Goal: Task Accomplishment & Management: Use online tool/utility

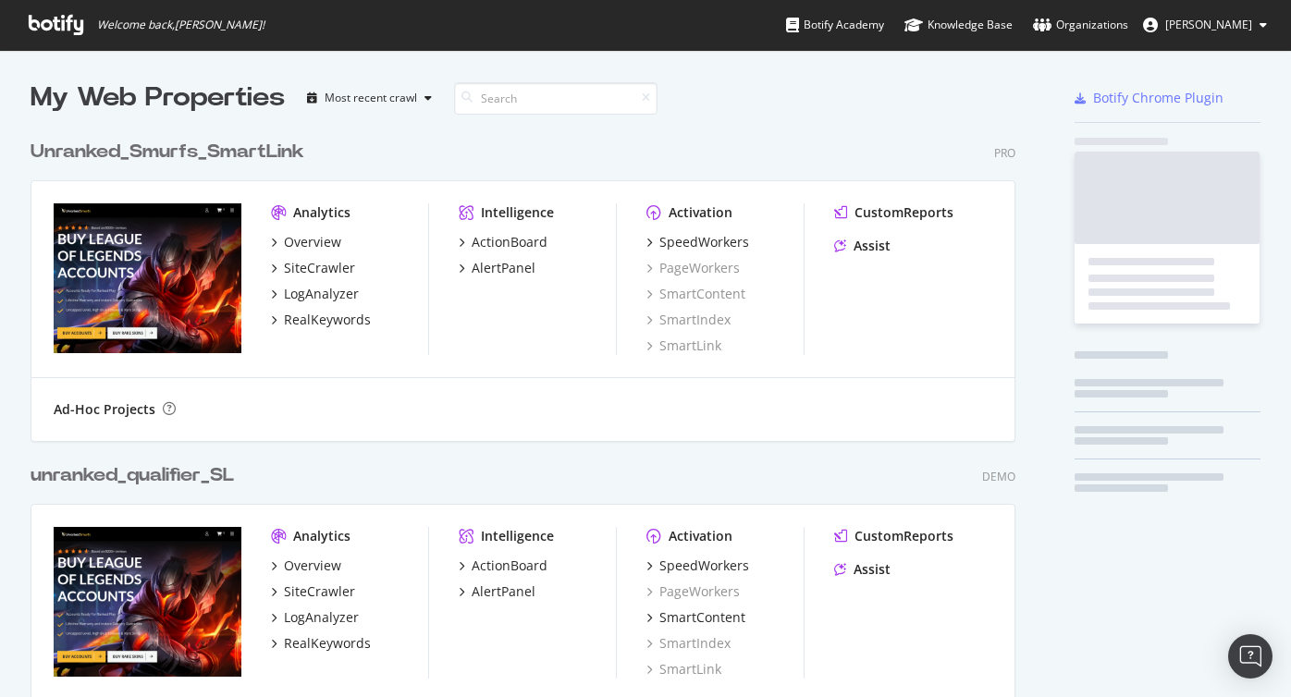
scroll to position [697, 1291]
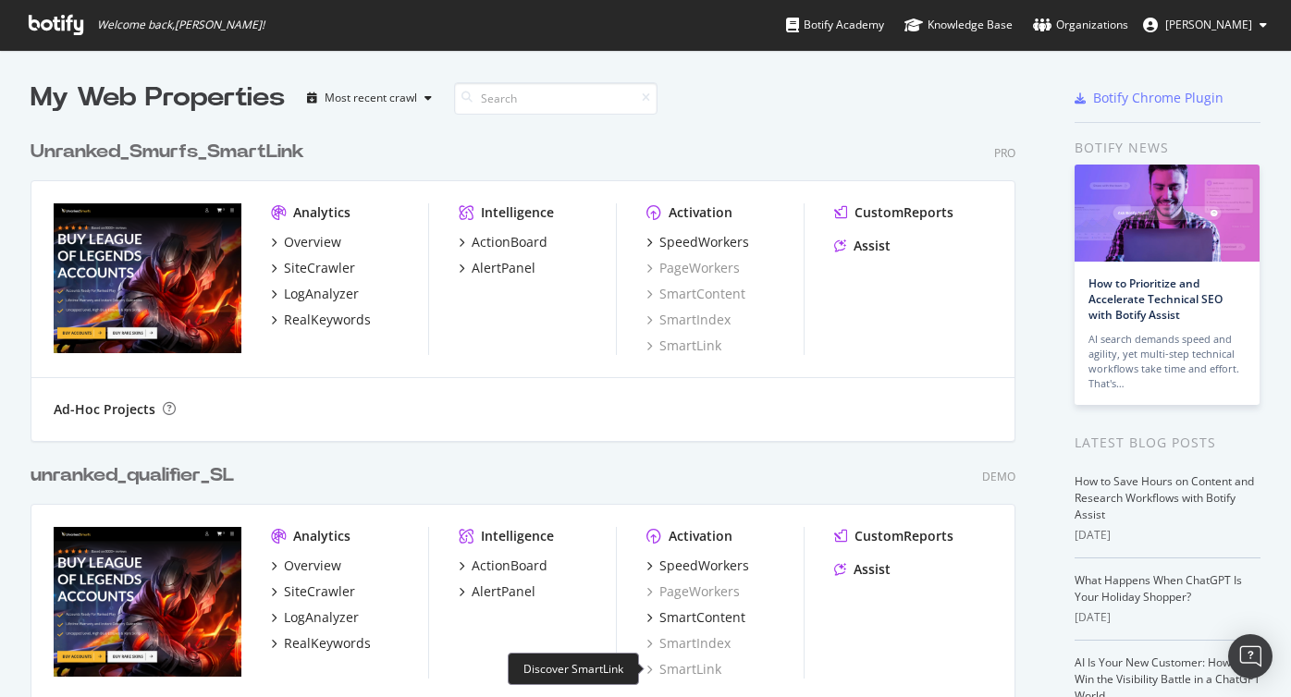
click at [681, 665] on div "SmartLink" at bounding box center [683, 669] width 75 height 18
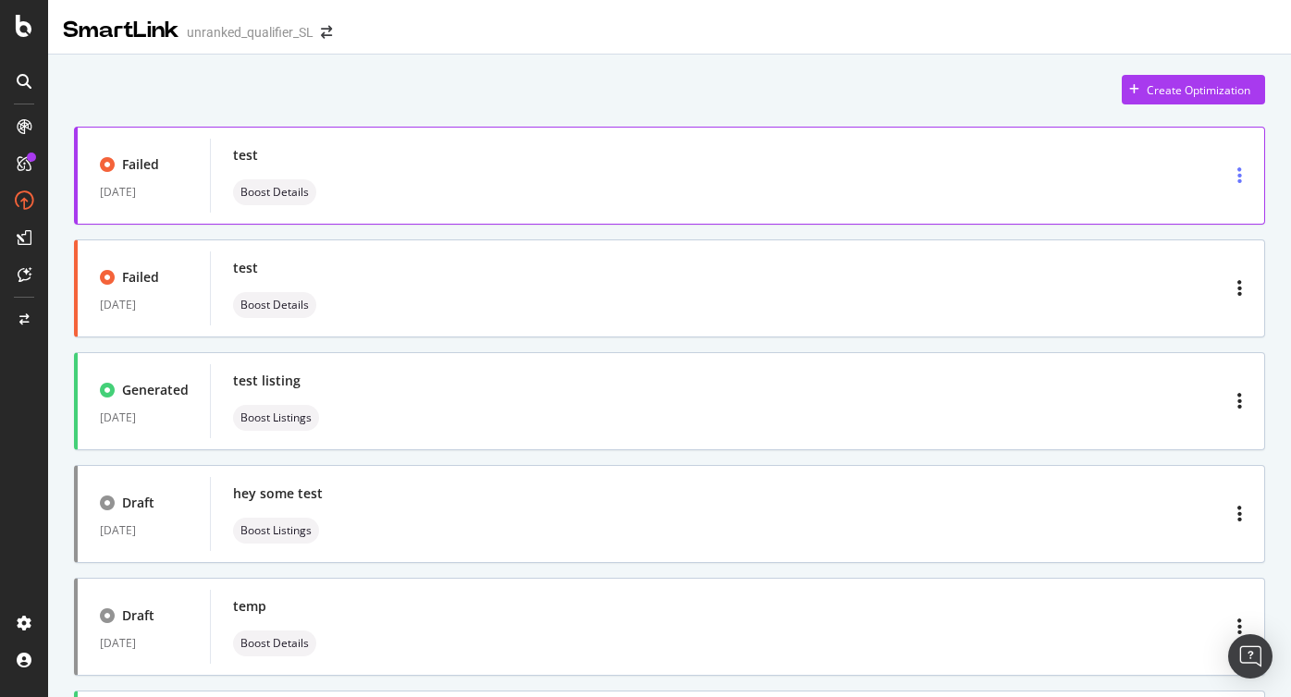
click at [1233, 176] on div "button" at bounding box center [1239, 175] width 19 height 33
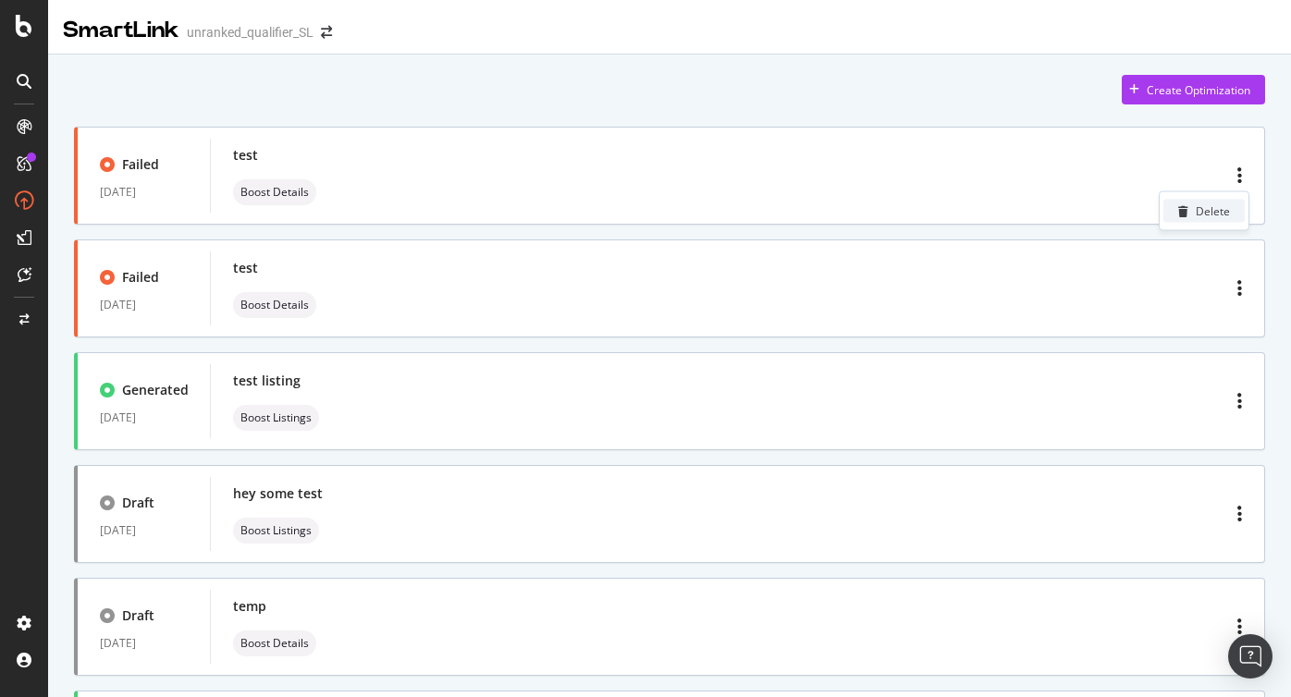
click at [1204, 206] on div "Delete" at bounding box center [1213, 211] width 34 height 16
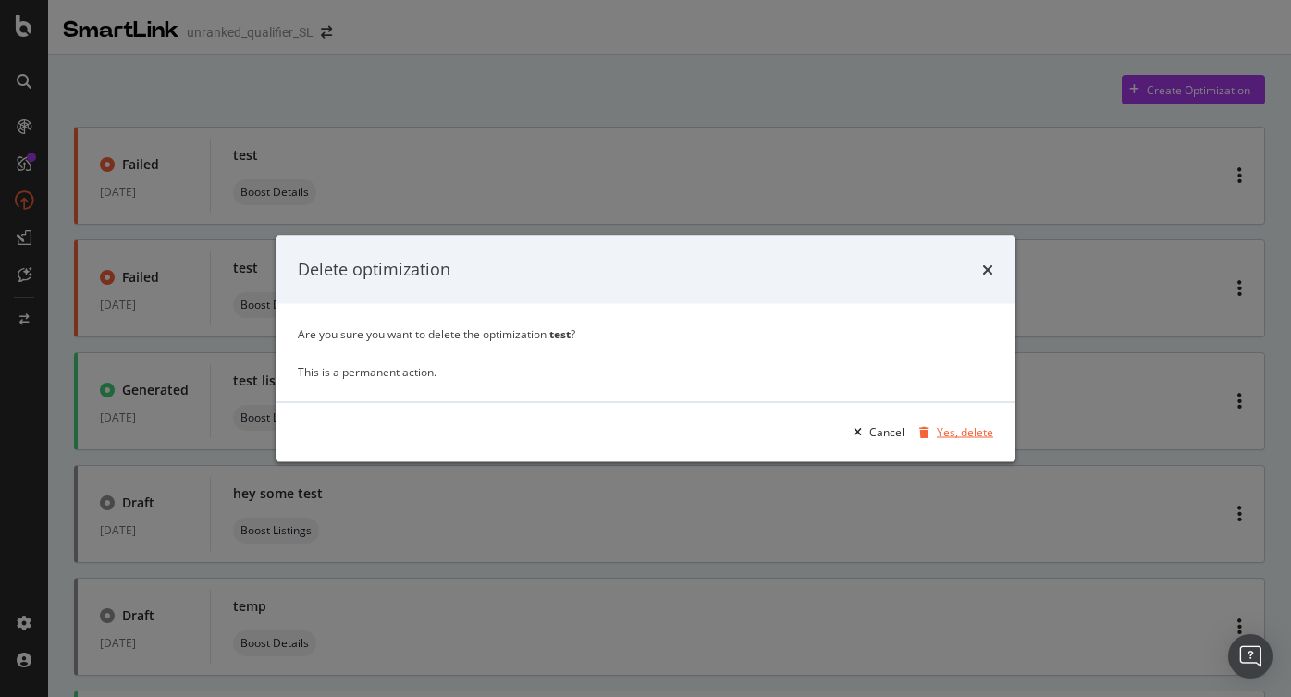
click at [952, 433] on div "Yes, delete" at bounding box center [965, 432] width 56 height 16
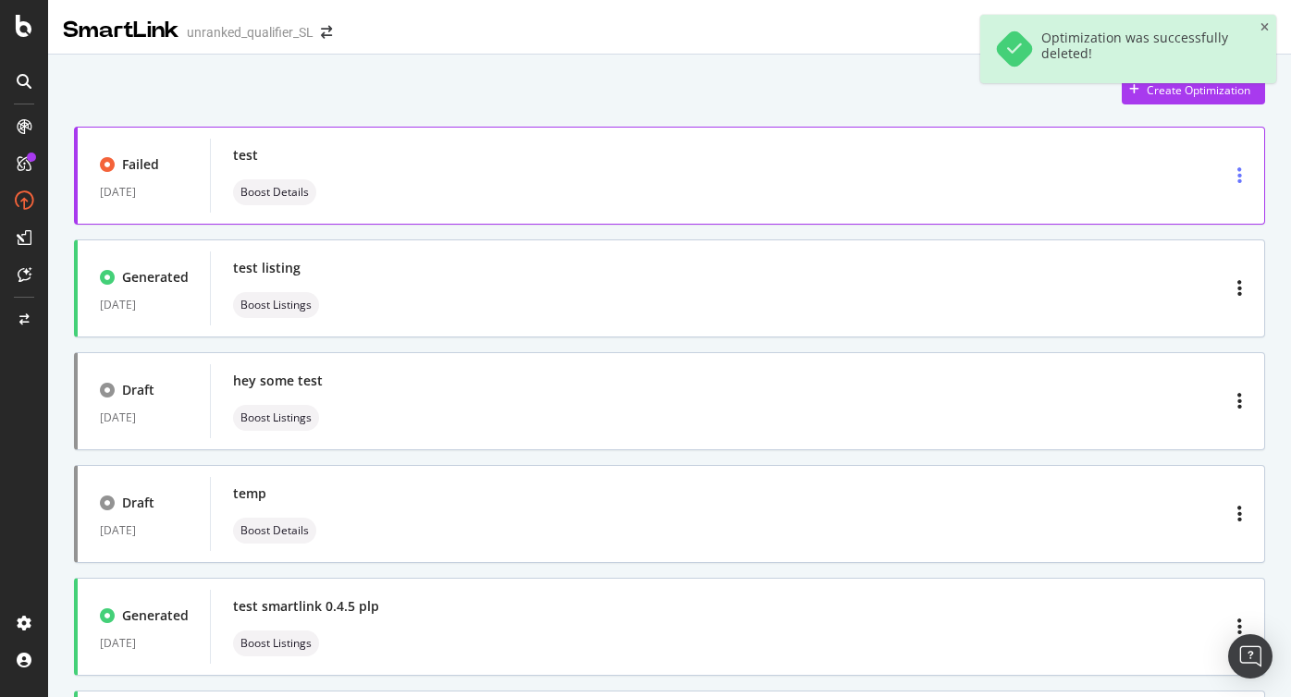
click at [1238, 176] on icon "button" at bounding box center [1239, 175] width 5 height 18
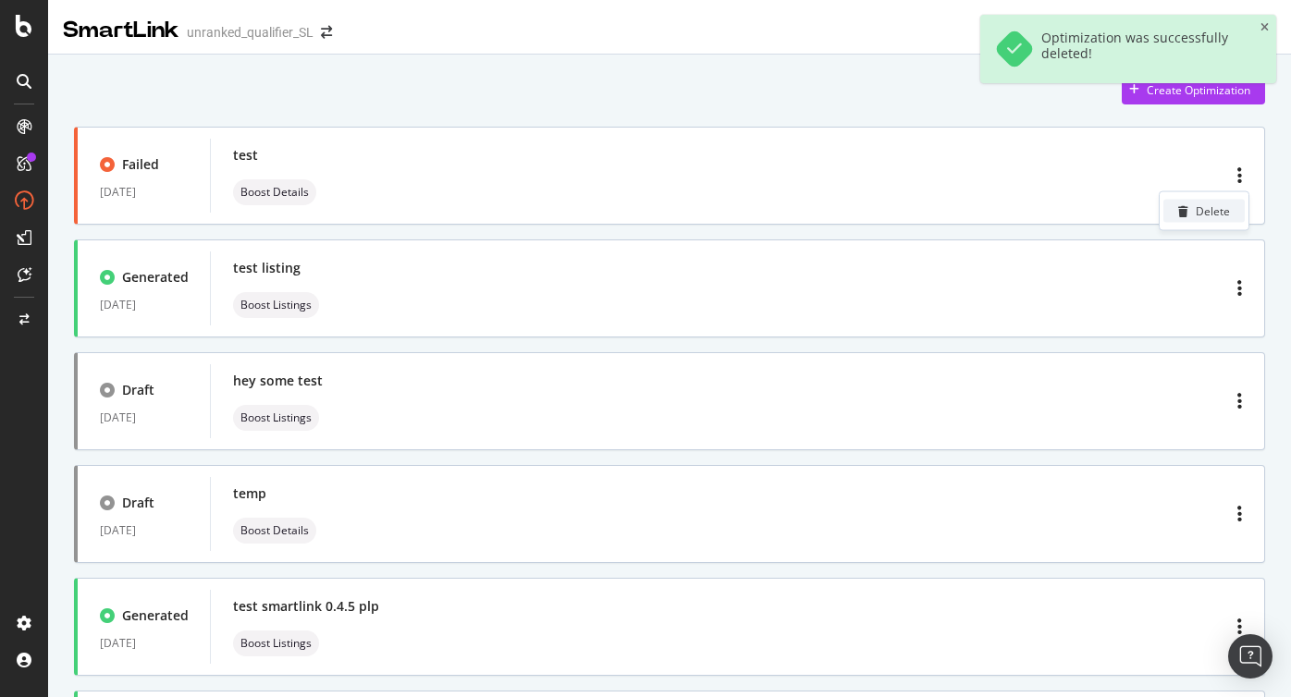
click at [1192, 209] on div "Delete" at bounding box center [1203, 211] width 81 height 23
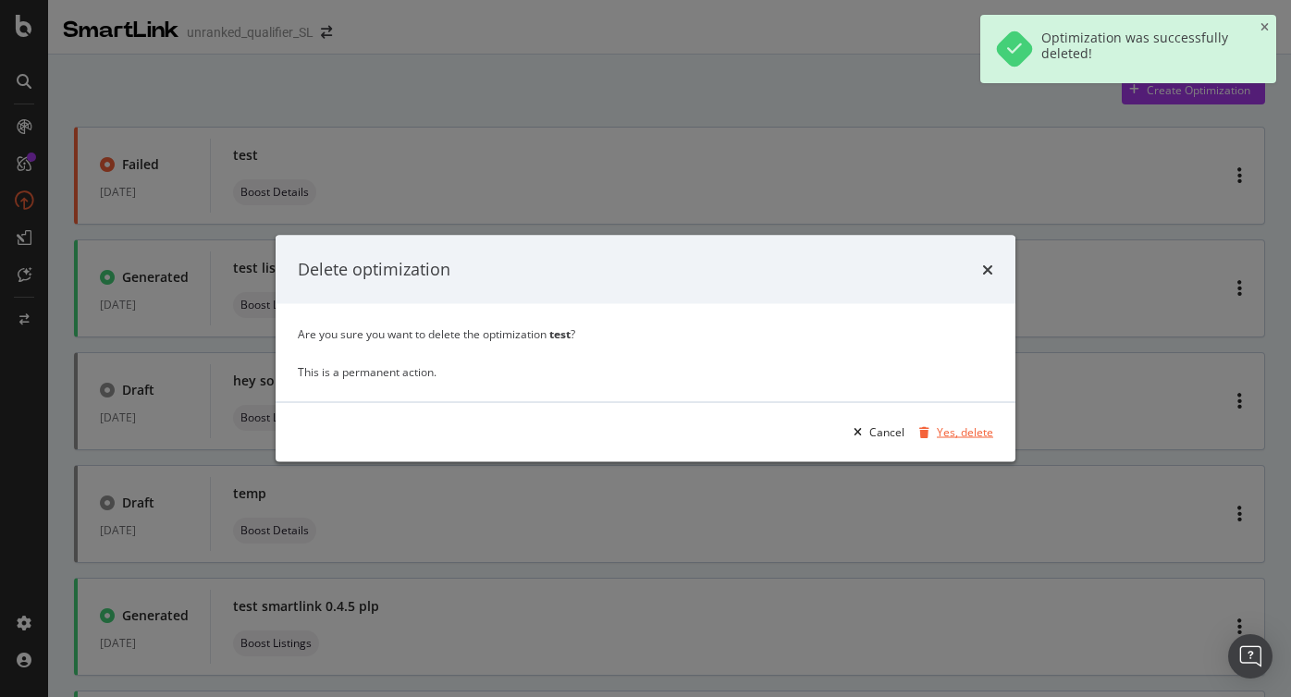
click at [944, 434] on div "Yes, delete" at bounding box center [965, 432] width 56 height 16
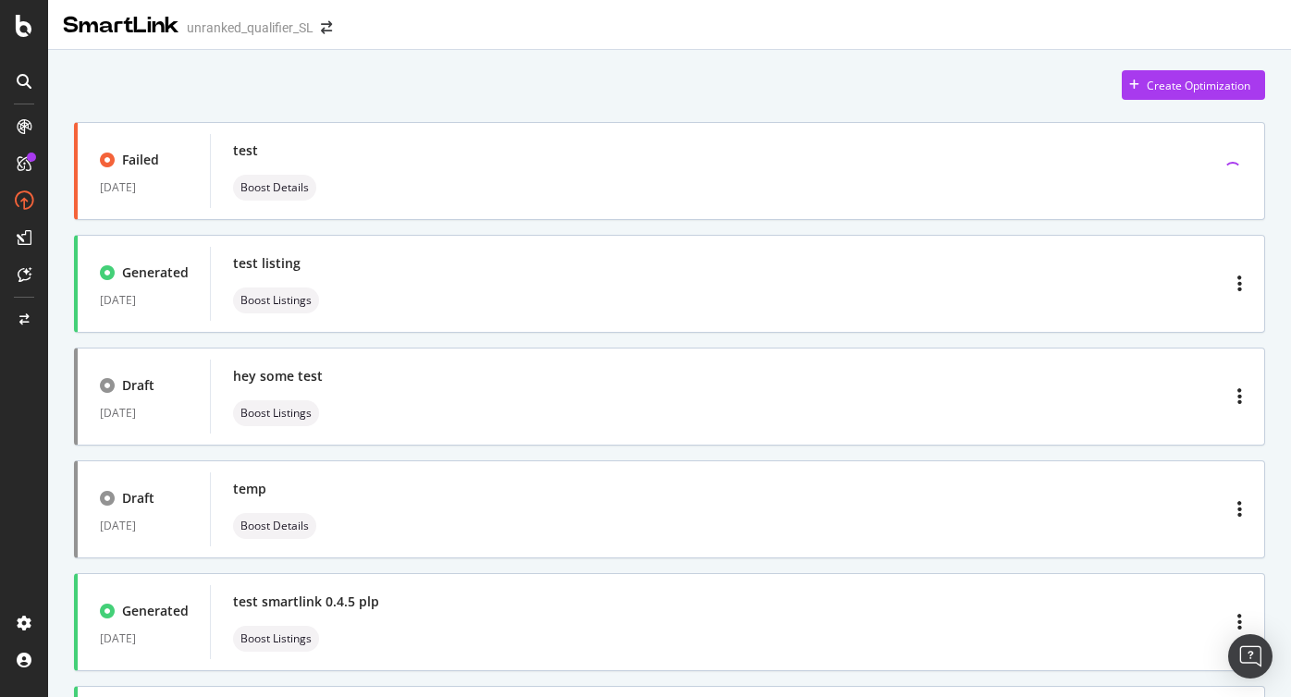
scroll to position [6, 0]
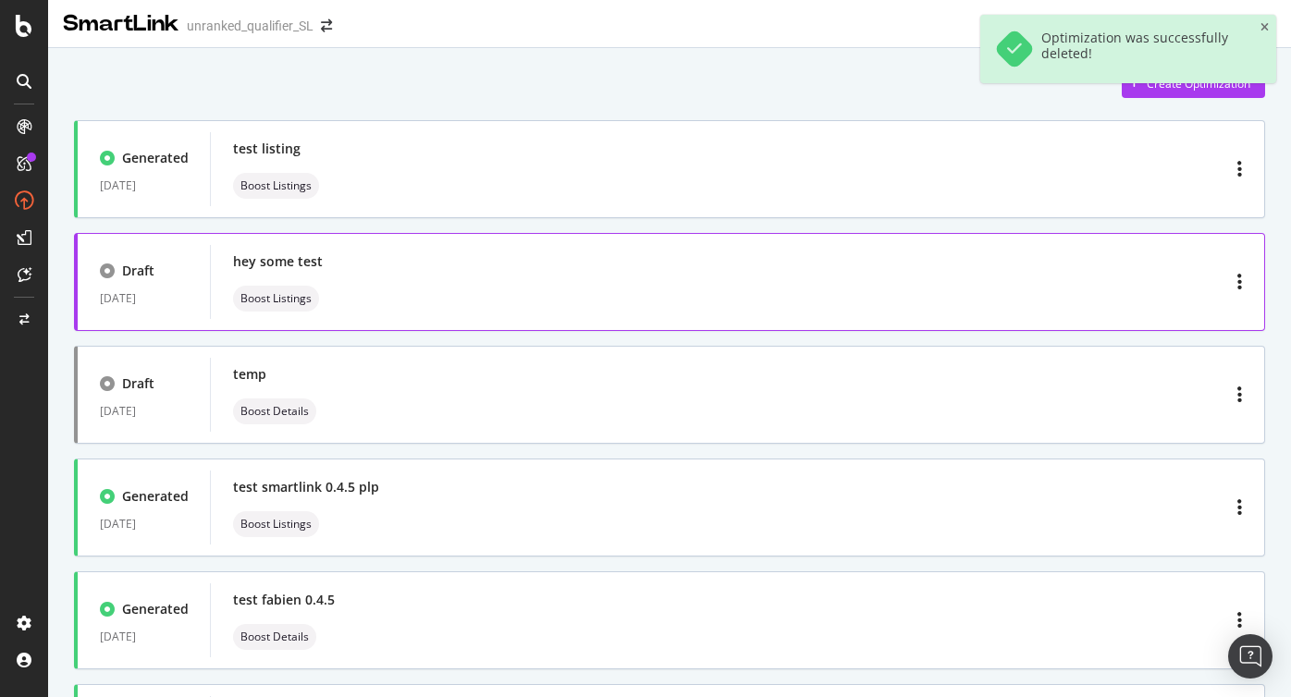
click at [1009, 276] on div "hey some test Boost Listings" at bounding box center [737, 281] width 1009 height 59
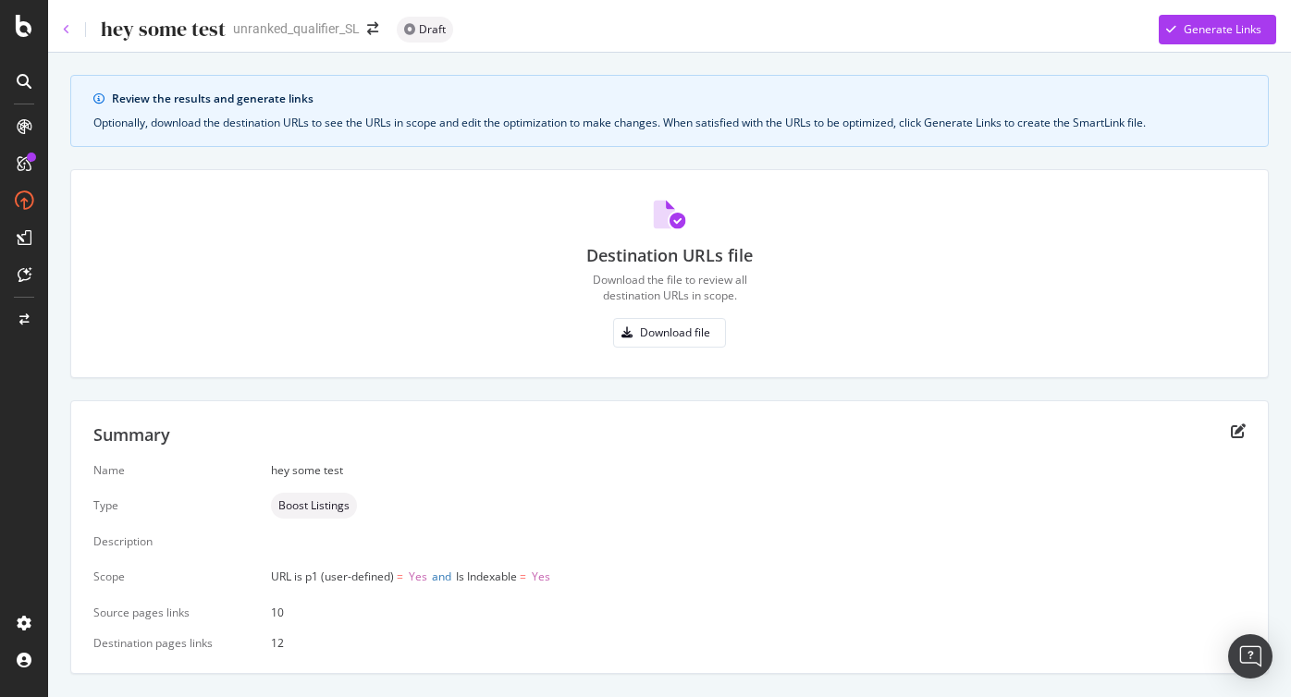
click at [65, 28] on icon at bounding box center [66, 29] width 7 height 11
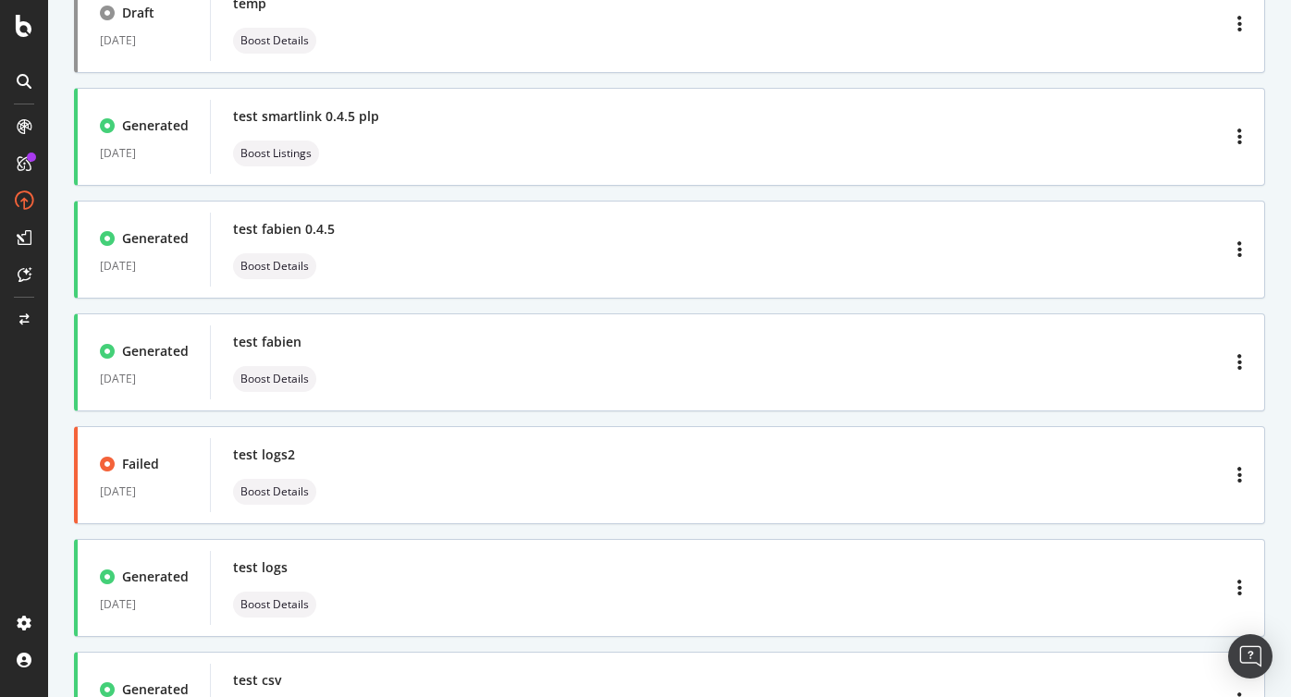
scroll to position [399, 0]
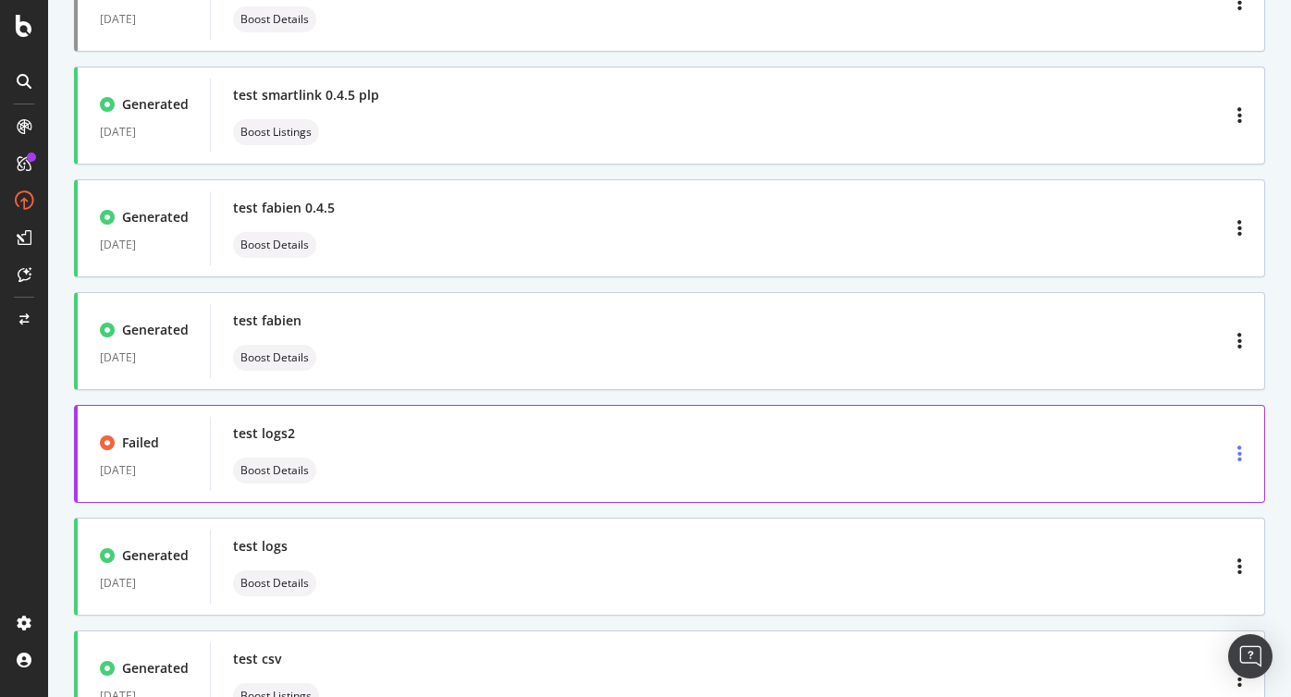
click at [1238, 453] on icon "button" at bounding box center [1239, 454] width 5 height 18
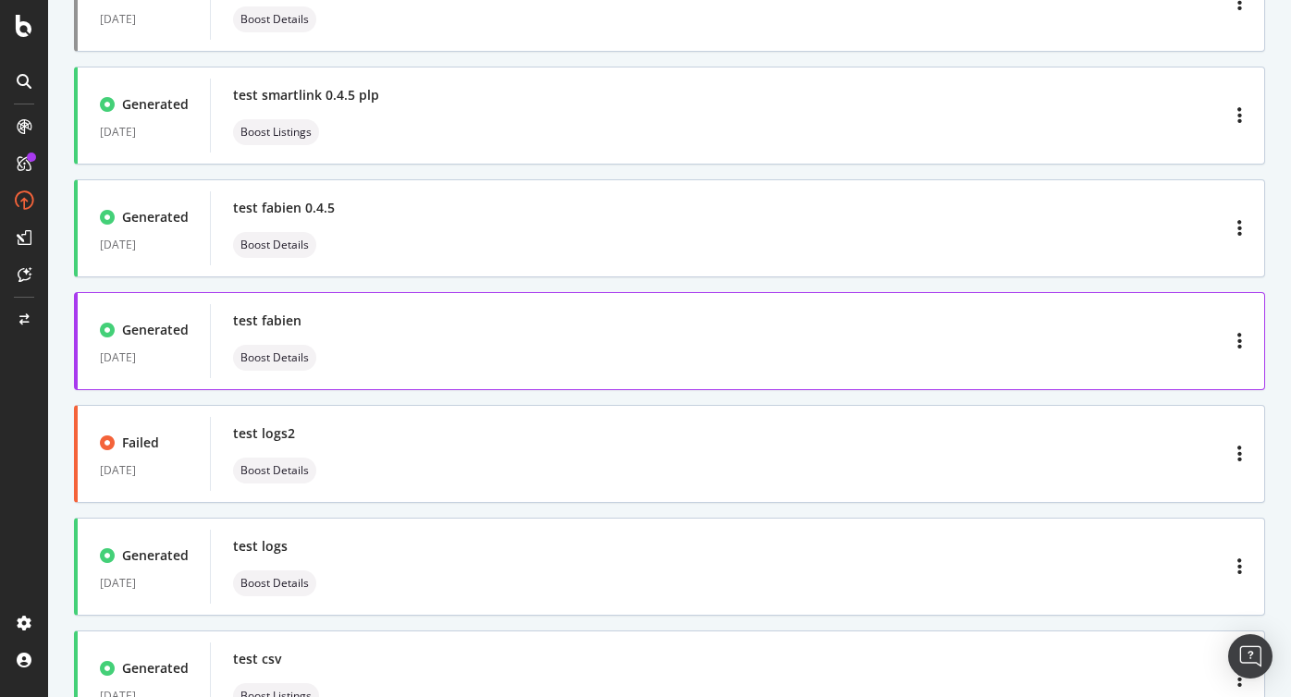
click at [1053, 334] on div "test fabien Boost Details" at bounding box center [737, 341] width 1009 height 59
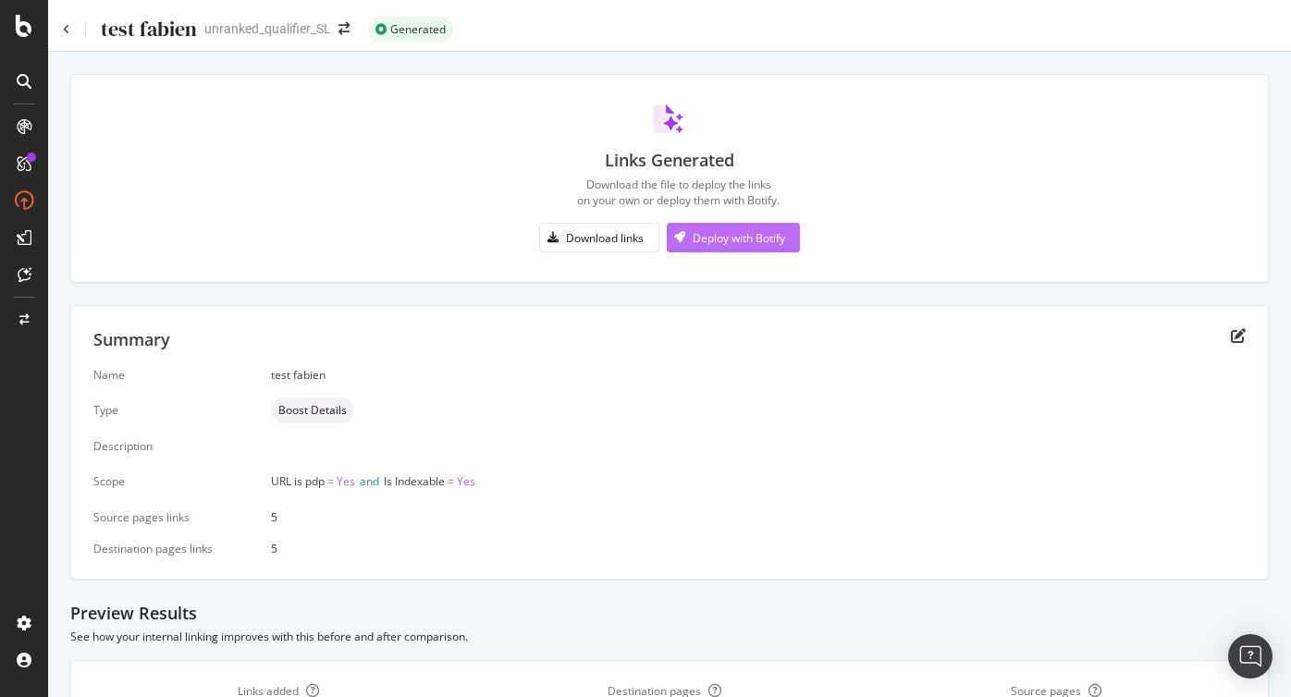
click at [744, 238] on div "Deploy with Botify" at bounding box center [739, 238] width 92 height 16
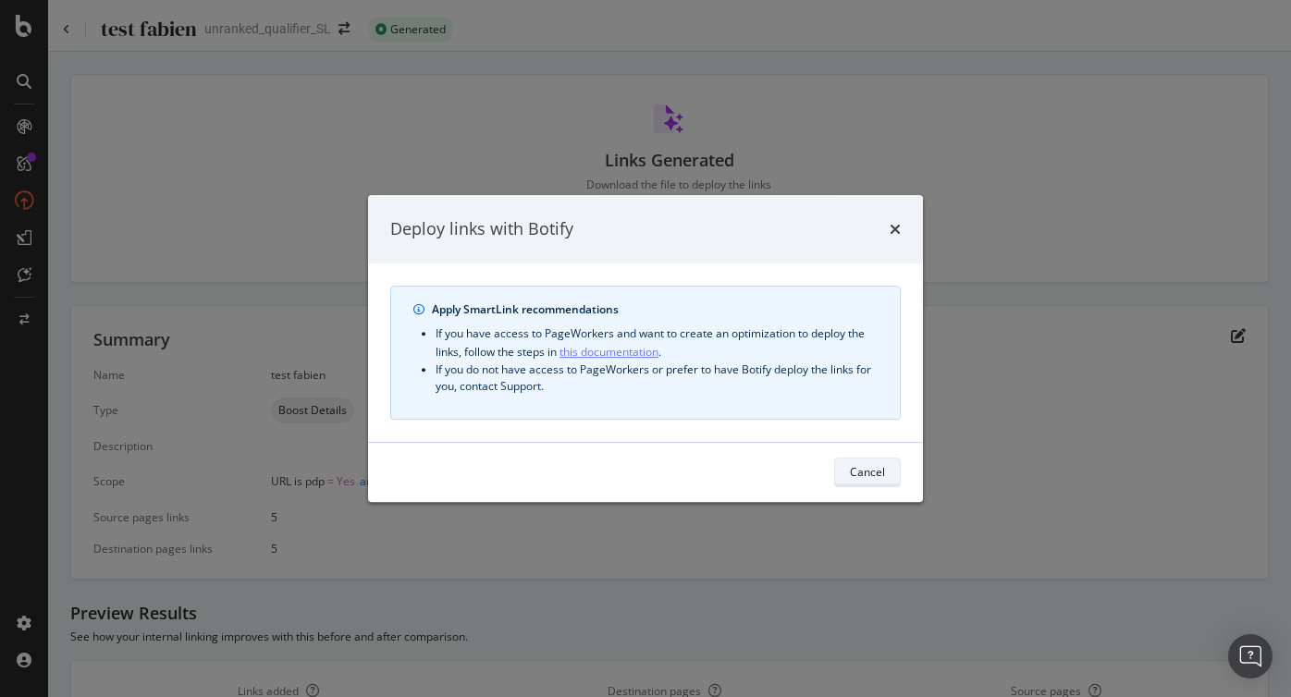
click at [870, 470] on div "Cancel" at bounding box center [867, 472] width 35 height 16
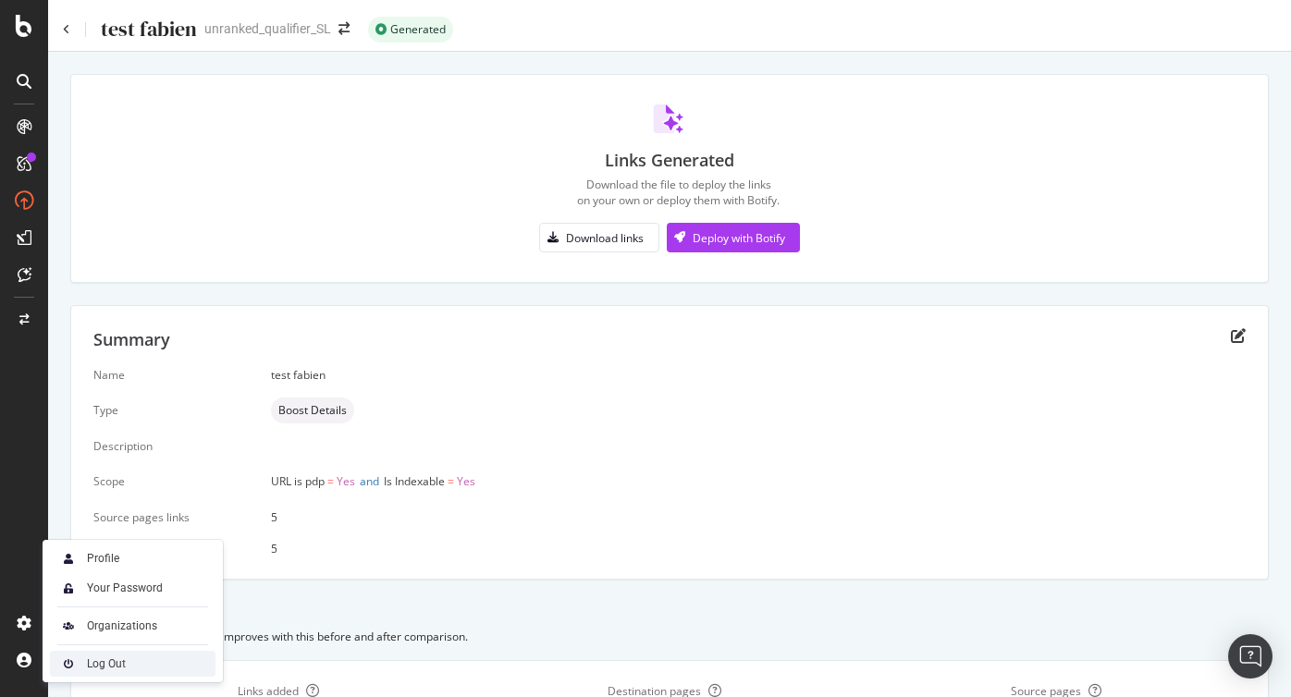
click at [142, 675] on div "Log Out" at bounding box center [133, 664] width 166 height 26
